Goal: Task Accomplishment & Management: Manage account settings

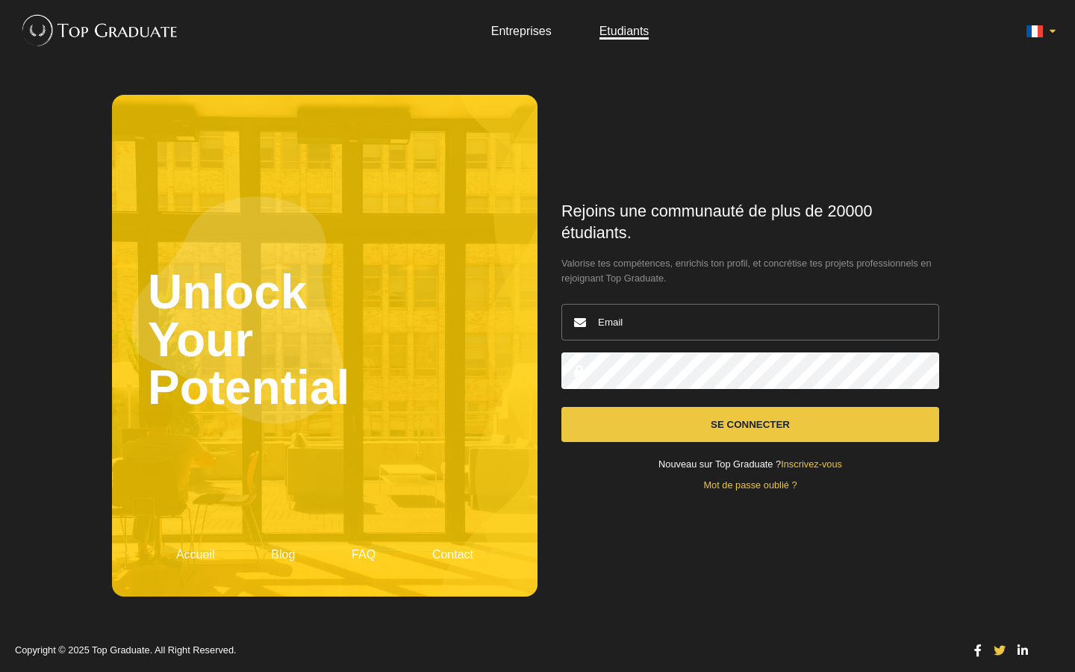
click at [751, 322] on input "email" at bounding box center [751, 322] width 378 height 37
click at [562, 407] on button "Se connecter" at bounding box center [751, 424] width 378 height 35
click at [751, 322] on input "joséluis.zaragoza47@mailrez.com" at bounding box center [751, 322] width 378 height 37
type input "j"
type input "[EMAIL_ADDRESS][DOMAIN_NAME]"
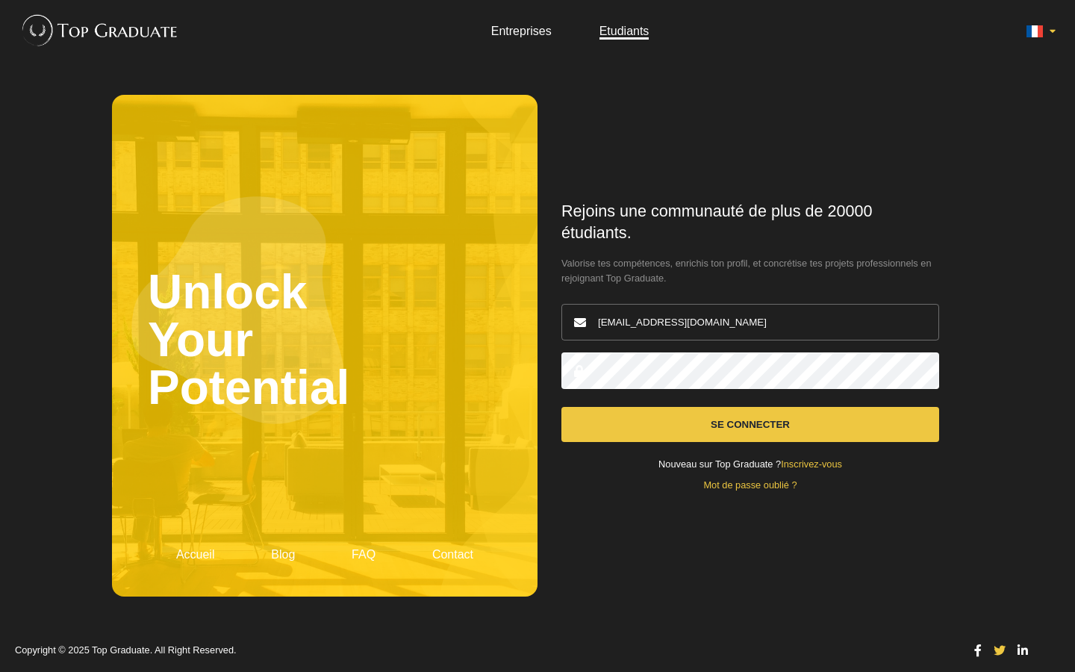
click at [562, 407] on button "Se connecter" at bounding box center [751, 424] width 378 height 35
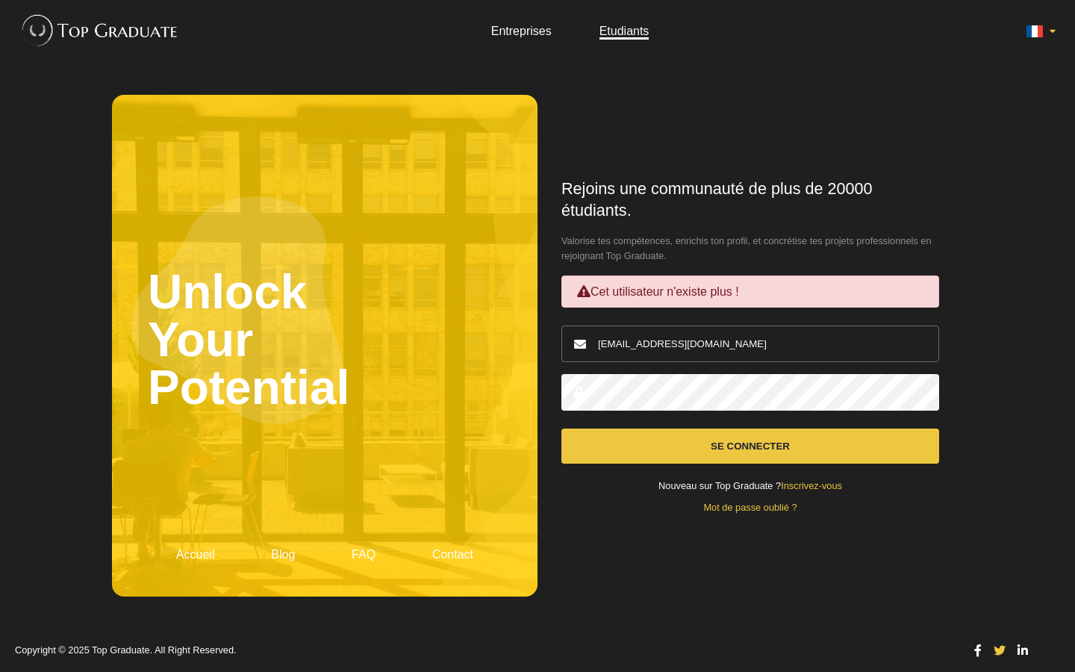
click at [751, 344] on input "[EMAIL_ADDRESS][DOMAIN_NAME]" at bounding box center [751, 344] width 378 height 37
type input "i"
type input "[EMAIL_ADDRESS][DOMAIN_NAME]"
click at [562, 429] on button "Se connecter" at bounding box center [751, 446] width 378 height 35
click at [751, 344] on input "[EMAIL_ADDRESS][DOMAIN_NAME]" at bounding box center [751, 344] width 378 height 37
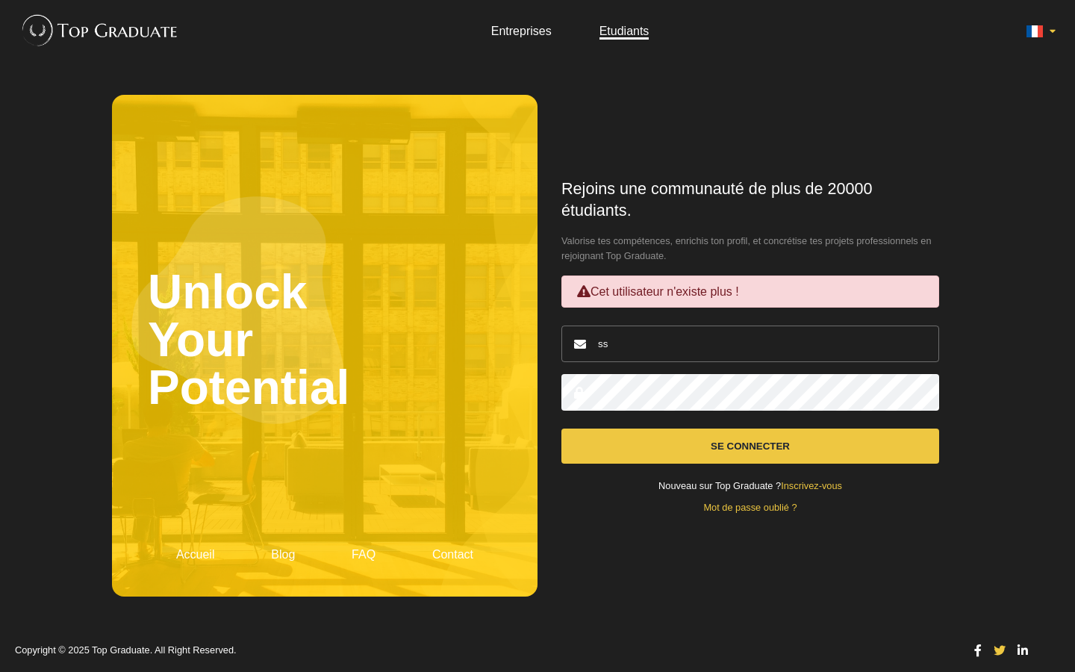
type input "s"
click at [562, 429] on button "Se connecter" at bounding box center [751, 446] width 378 height 35
click at [751, 344] on input "joséluis.zaragoza47@mailrez.com" at bounding box center [751, 344] width 378 height 37
type input "j"
type input "joséluis.zaragoza47@mailrez.com"
